Goal: Obtain resource: Download file/media

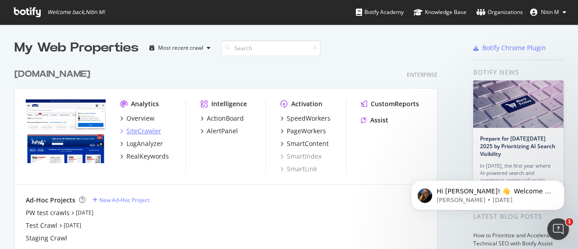
click at [149, 131] on div "SiteCrawler" at bounding box center [143, 130] width 35 height 9
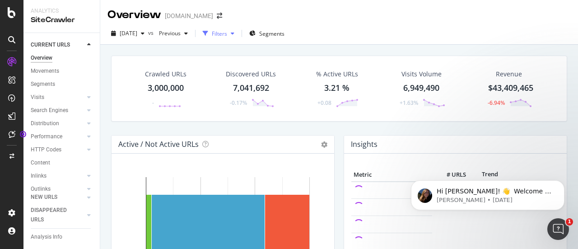
click at [227, 33] on div "Filters" at bounding box center [219, 34] width 15 height 8
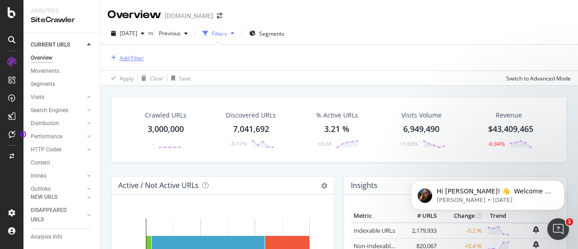
click at [122, 55] on div "Add Filter" at bounding box center [132, 58] width 24 height 8
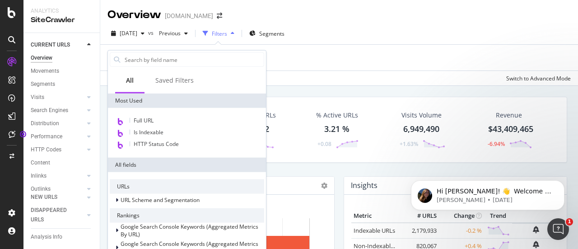
click at [294, 64] on div "Add Filter" at bounding box center [338, 58] width 463 height 26
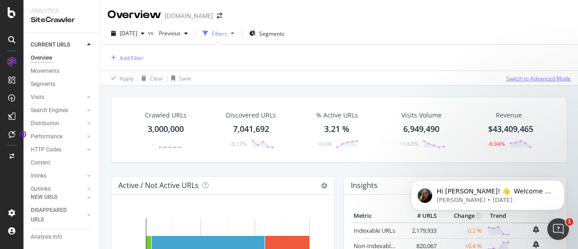
click at [535, 75] on div "Switch to Advanced Mode" at bounding box center [538, 78] width 65 height 8
click at [261, 128] on div "7,041,692" at bounding box center [251, 129] width 36 height 12
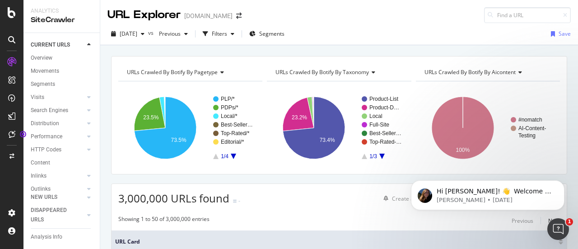
scroll to position [90, 0]
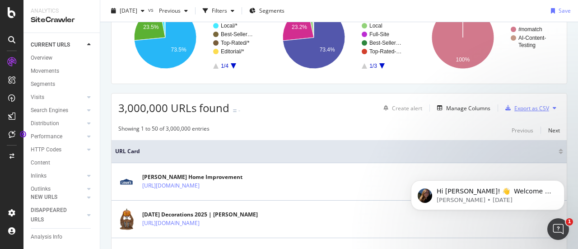
click at [538, 107] on div "Export as CSV" at bounding box center [531, 108] width 35 height 8
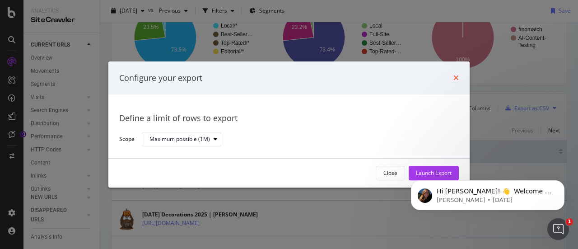
click at [457, 75] on icon "times" at bounding box center [455, 77] width 5 height 7
